Goal: Navigation & Orientation: Find specific page/section

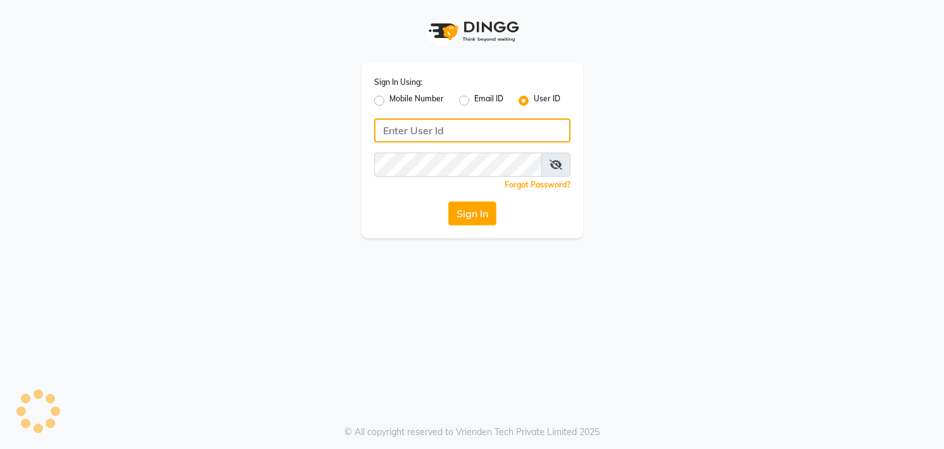
click at [407, 119] on input "Username" at bounding box center [472, 130] width 196 height 24
type input "[PERSON_NAME]"
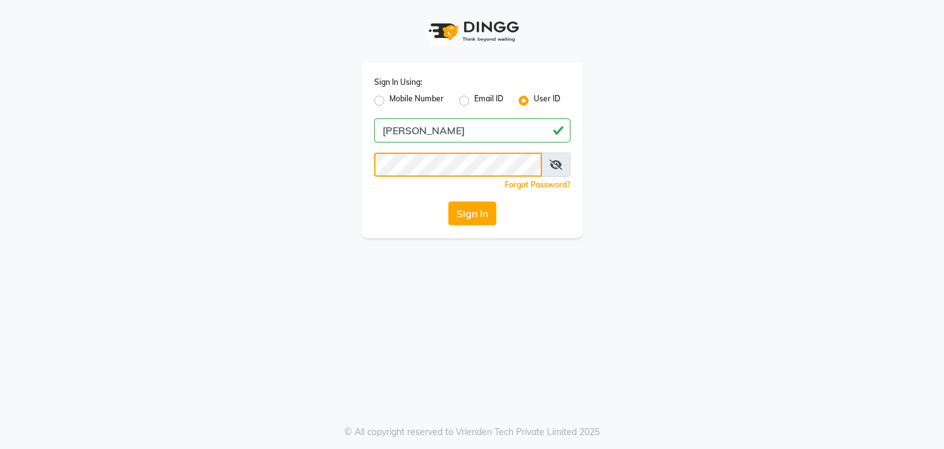
click at [448, 201] on button "Sign In" at bounding box center [472, 213] width 48 height 24
